Goal: Information Seeking & Learning: Check status

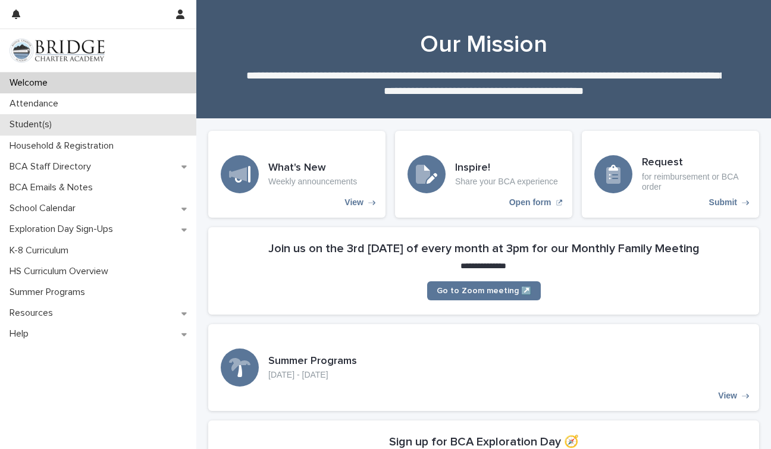
click at [20, 123] on p "Student(s)" at bounding box center [33, 124] width 56 height 11
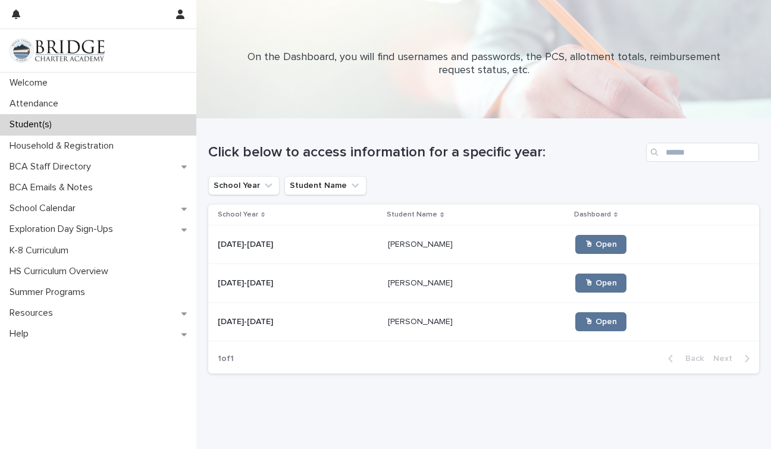
click at [410, 321] on p "[PERSON_NAME]" at bounding box center [421, 321] width 67 height 12
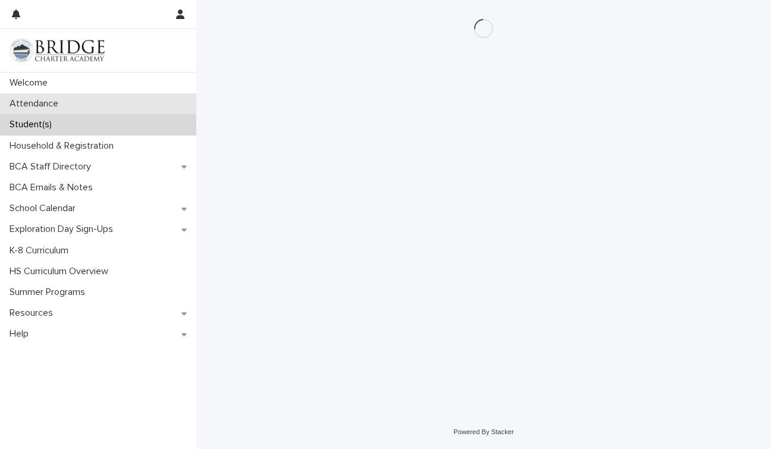
click at [48, 104] on p "Attendance" at bounding box center [36, 103] width 63 height 11
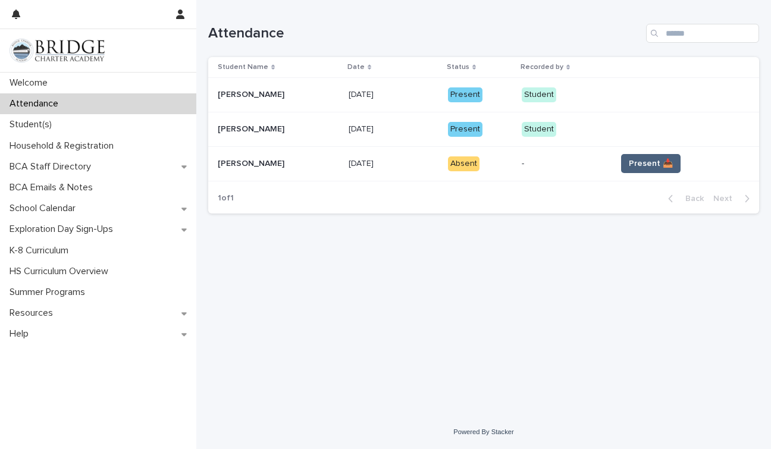
click at [654, 154] on button "Present 📥" at bounding box center [650, 163] width 59 height 19
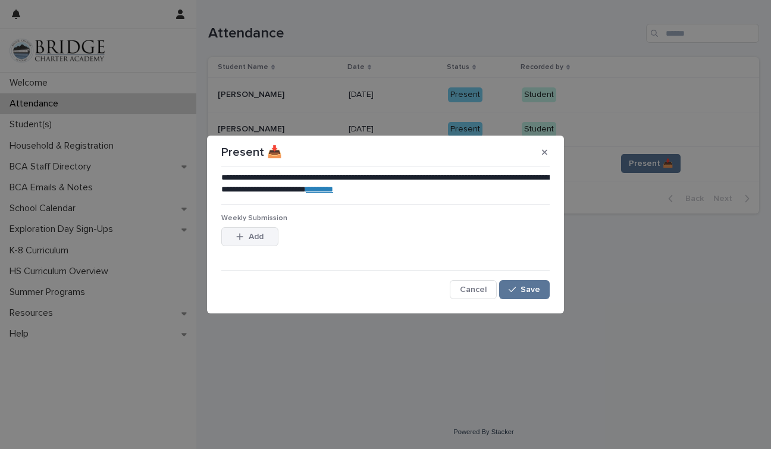
click at [257, 241] on button "Add" at bounding box center [249, 236] width 57 height 19
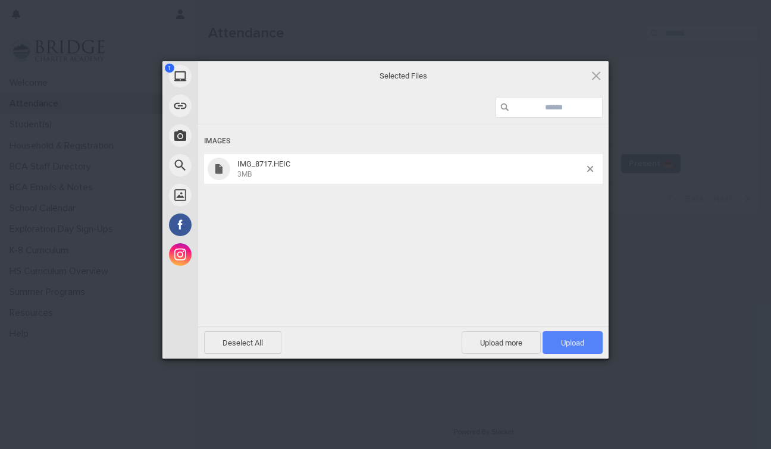
click at [571, 343] on span "Upload 1" at bounding box center [572, 342] width 23 height 9
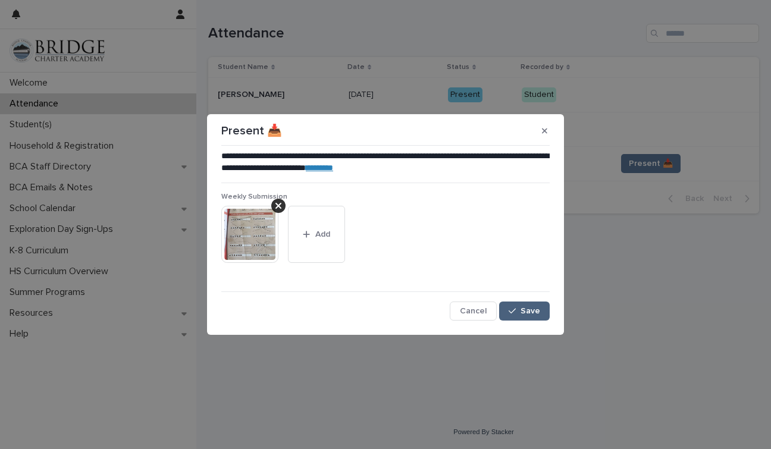
click at [520, 313] on div "button" at bounding box center [514, 311] width 12 height 8
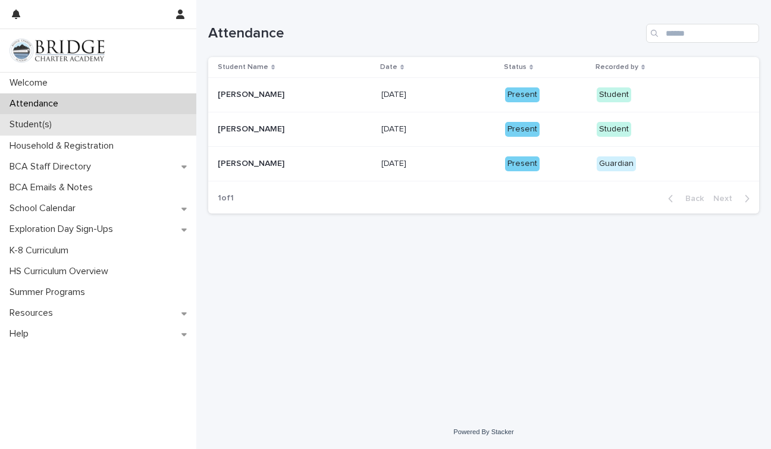
click at [60, 124] on p "Student(s)" at bounding box center [33, 124] width 56 height 11
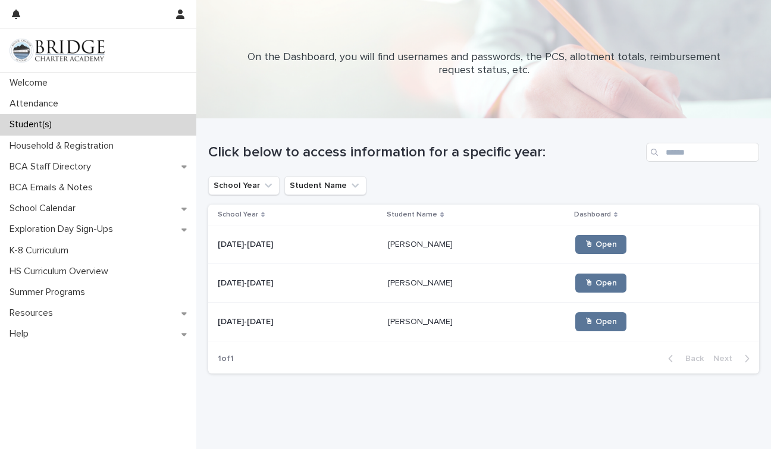
click at [394, 285] on p "[PERSON_NAME]" at bounding box center [421, 282] width 67 height 12
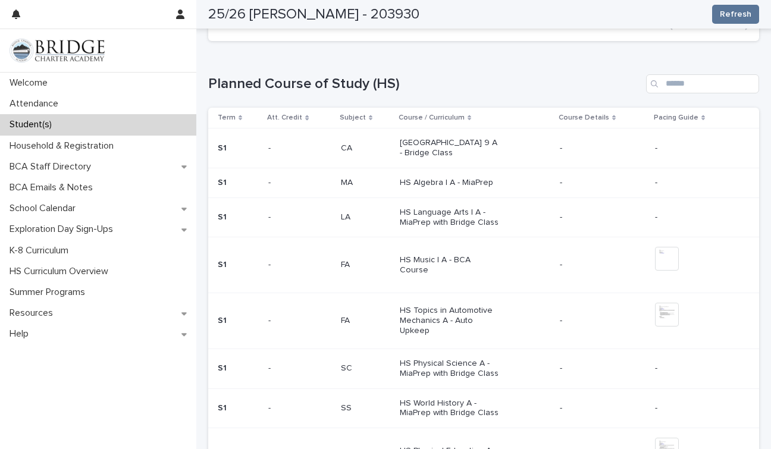
scroll to position [519, 0]
click at [466, 140] on p "[GEOGRAPHIC_DATA] 9 A - Bridge Class" at bounding box center [449, 150] width 99 height 20
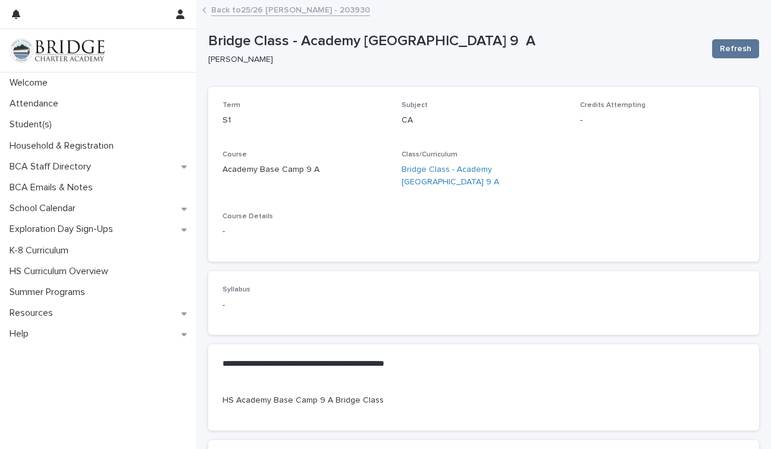
click at [285, 14] on link "Back to 25/26 [PERSON_NAME] - 203930" at bounding box center [290, 9] width 159 height 14
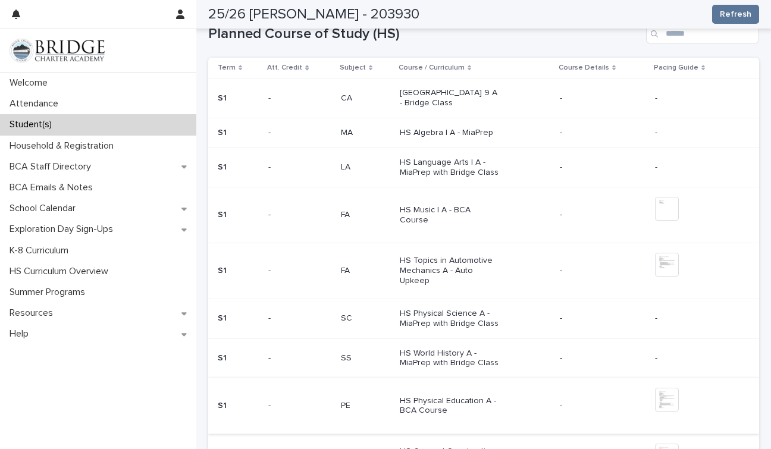
scroll to position [580, 0]
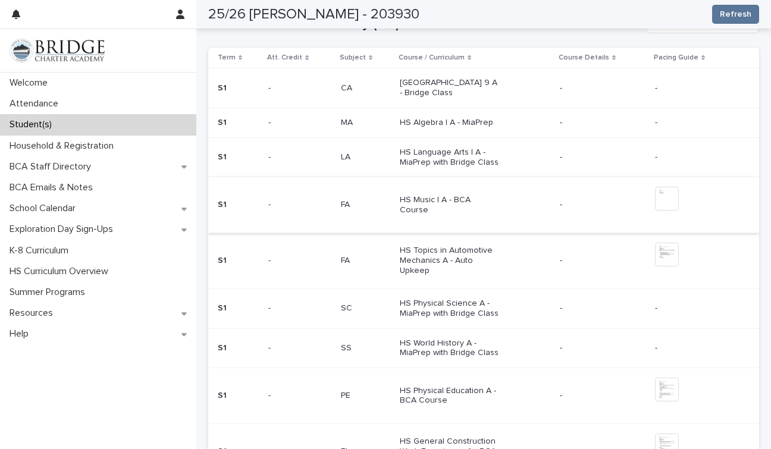
click at [671, 187] on img at bounding box center [667, 199] width 24 height 24
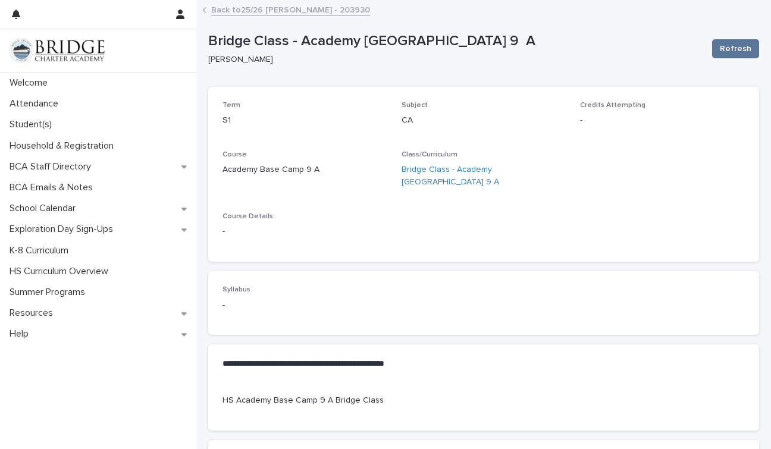
click at [237, 12] on link "Back to 25/26 [PERSON_NAME] - 203930" at bounding box center [290, 9] width 159 height 14
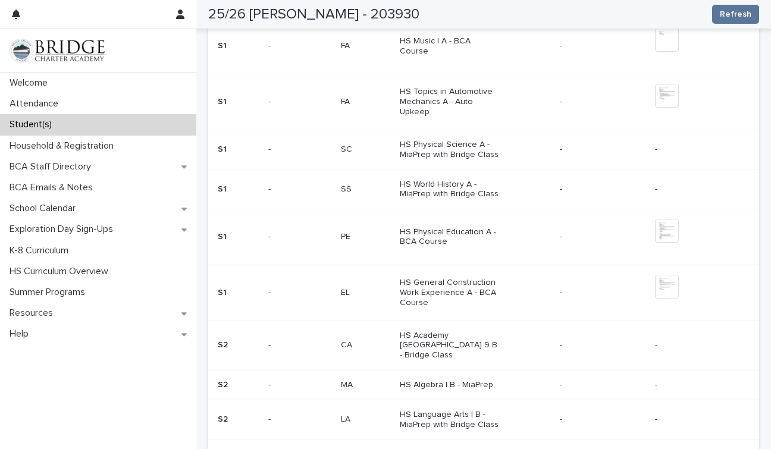
scroll to position [742, 0]
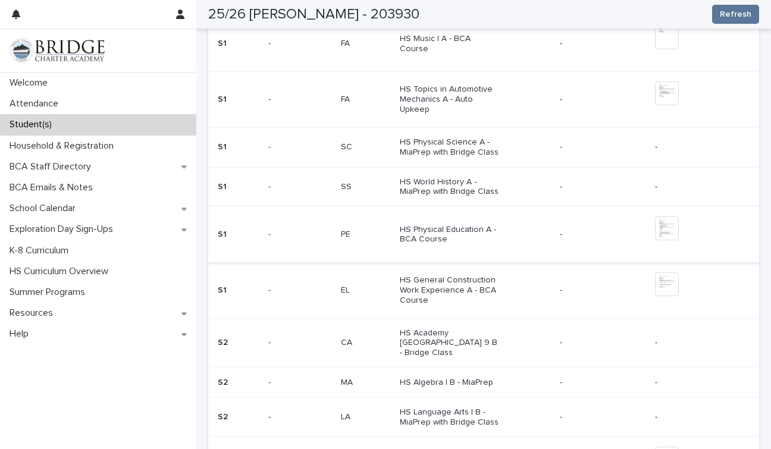
click at [664, 222] on img at bounding box center [667, 228] width 24 height 24
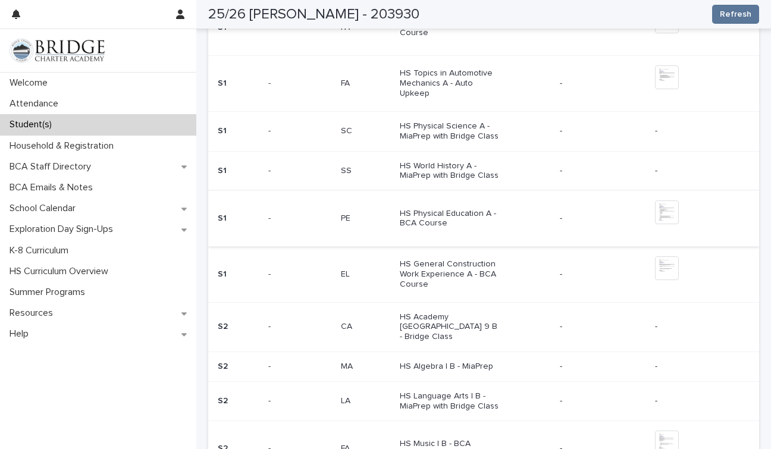
scroll to position [759, 0]
click at [664, 199] on img at bounding box center [667, 211] width 24 height 24
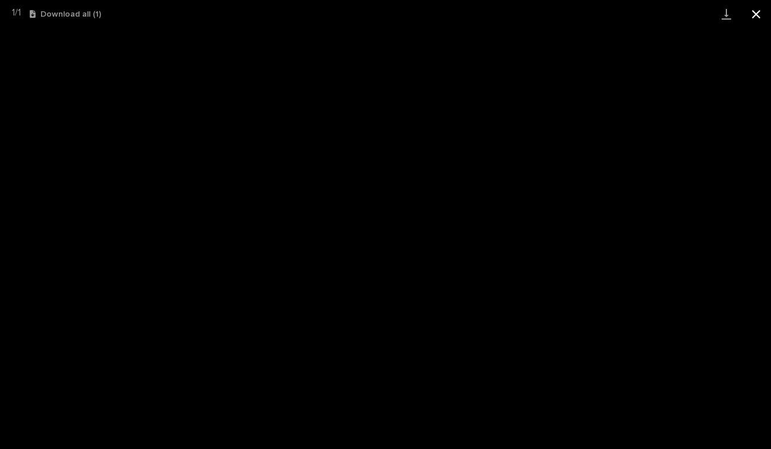
click at [755, 12] on button "Close gallery" at bounding box center [756, 14] width 30 height 28
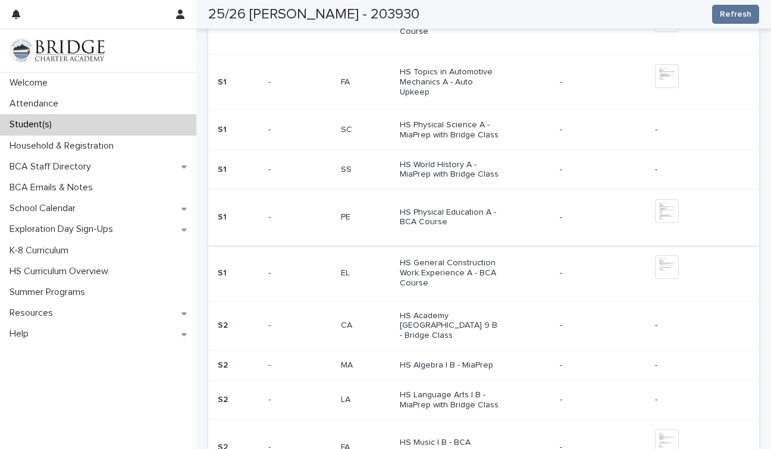
click at [667, 200] on img at bounding box center [667, 211] width 24 height 24
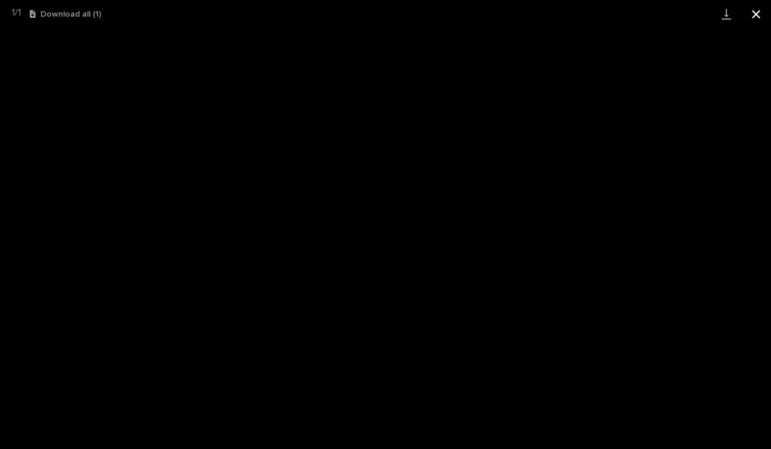
click at [753, 14] on button "Close gallery" at bounding box center [756, 14] width 30 height 28
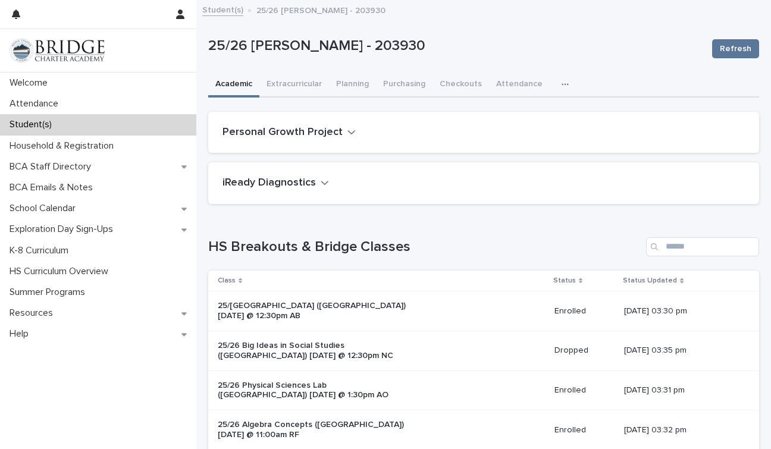
scroll to position [0, 0]
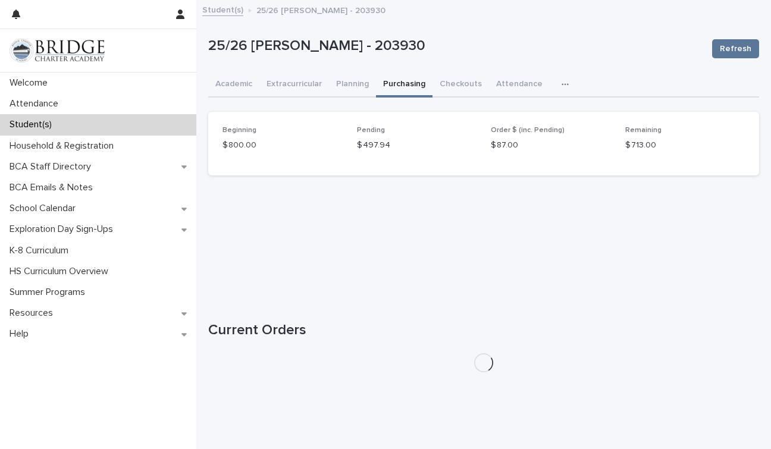
click at [405, 86] on button "Purchasing" at bounding box center [404, 85] width 56 height 25
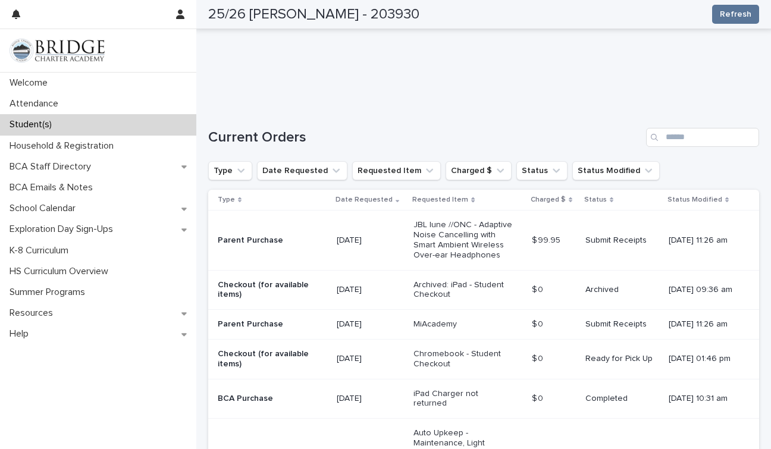
scroll to position [197, 0]
